Goal: Transaction & Acquisition: Purchase product/service

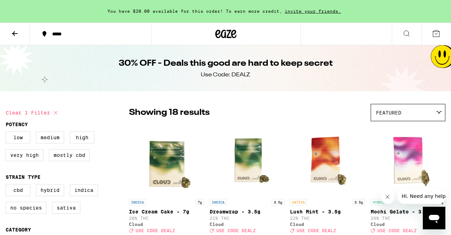
scroll to position [-3, 0]
checkbox input "false"
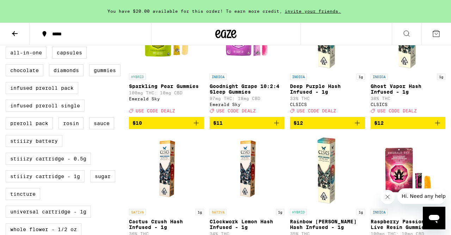
scroll to position [260, 0]
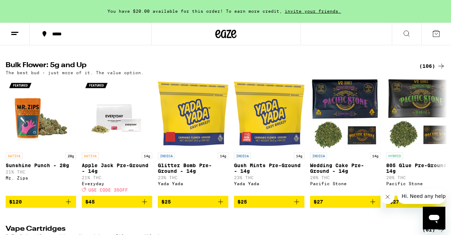
scroll to position [828, 0]
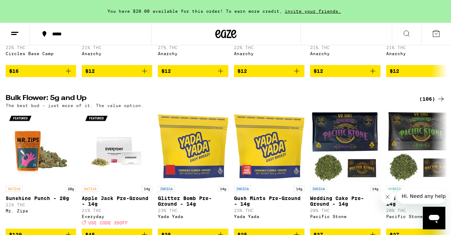
click at [426, 103] on div "(106)" at bounding box center [433, 99] width 26 height 8
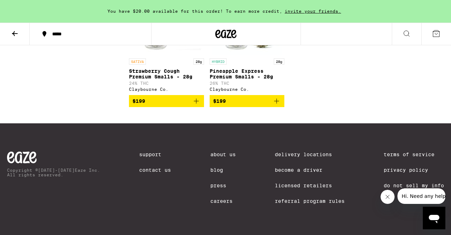
scroll to position [3534, 0]
